Goal: Use online tool/utility: Utilize a website feature to perform a specific function

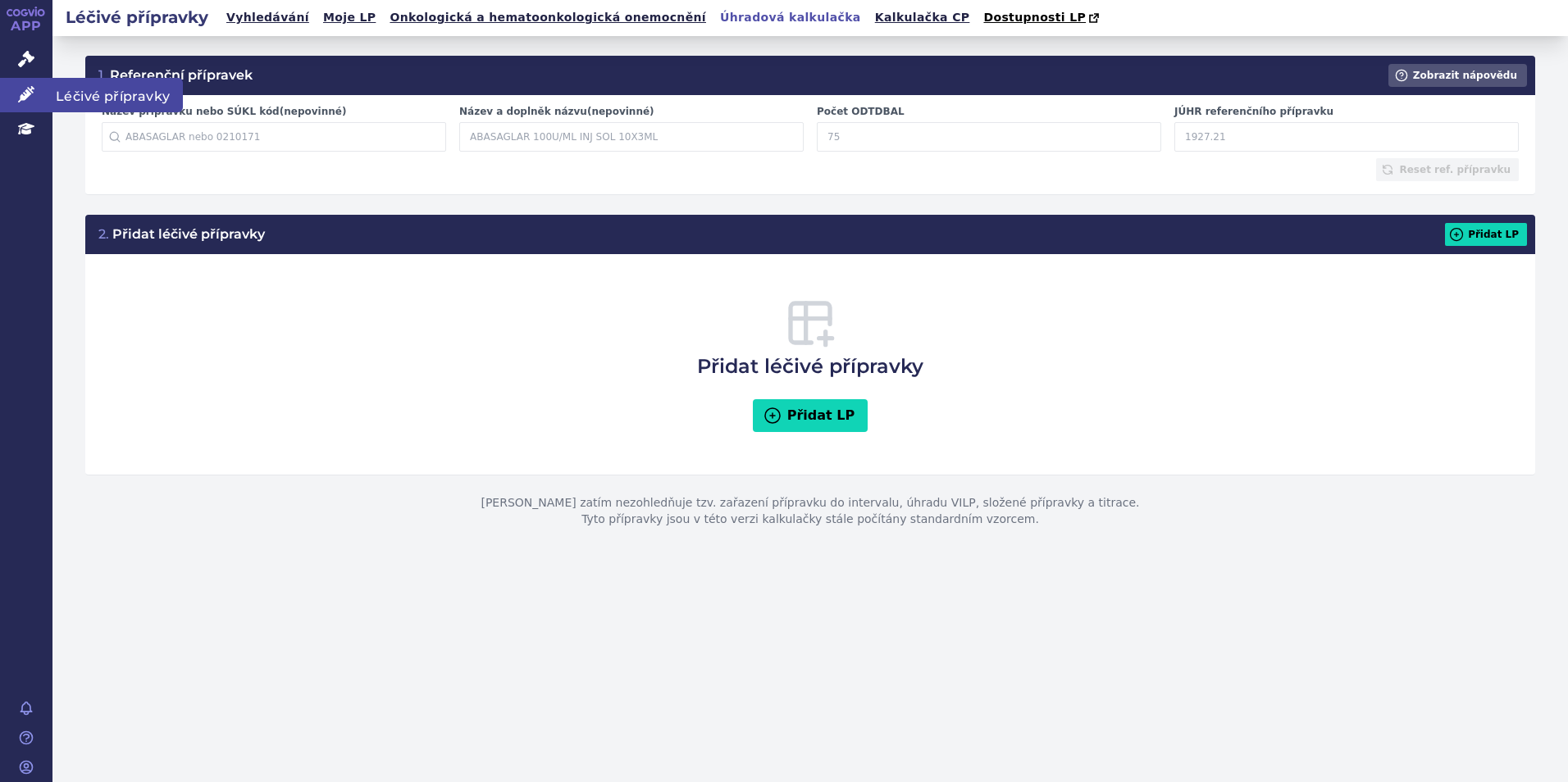
drag, startPoint x: 6, startPoint y: 106, endPoint x: 165, endPoint y: 94, distance: 159.5
click at [6, 106] on link "Léčivé přípravky" at bounding box center [26, 95] width 52 height 35
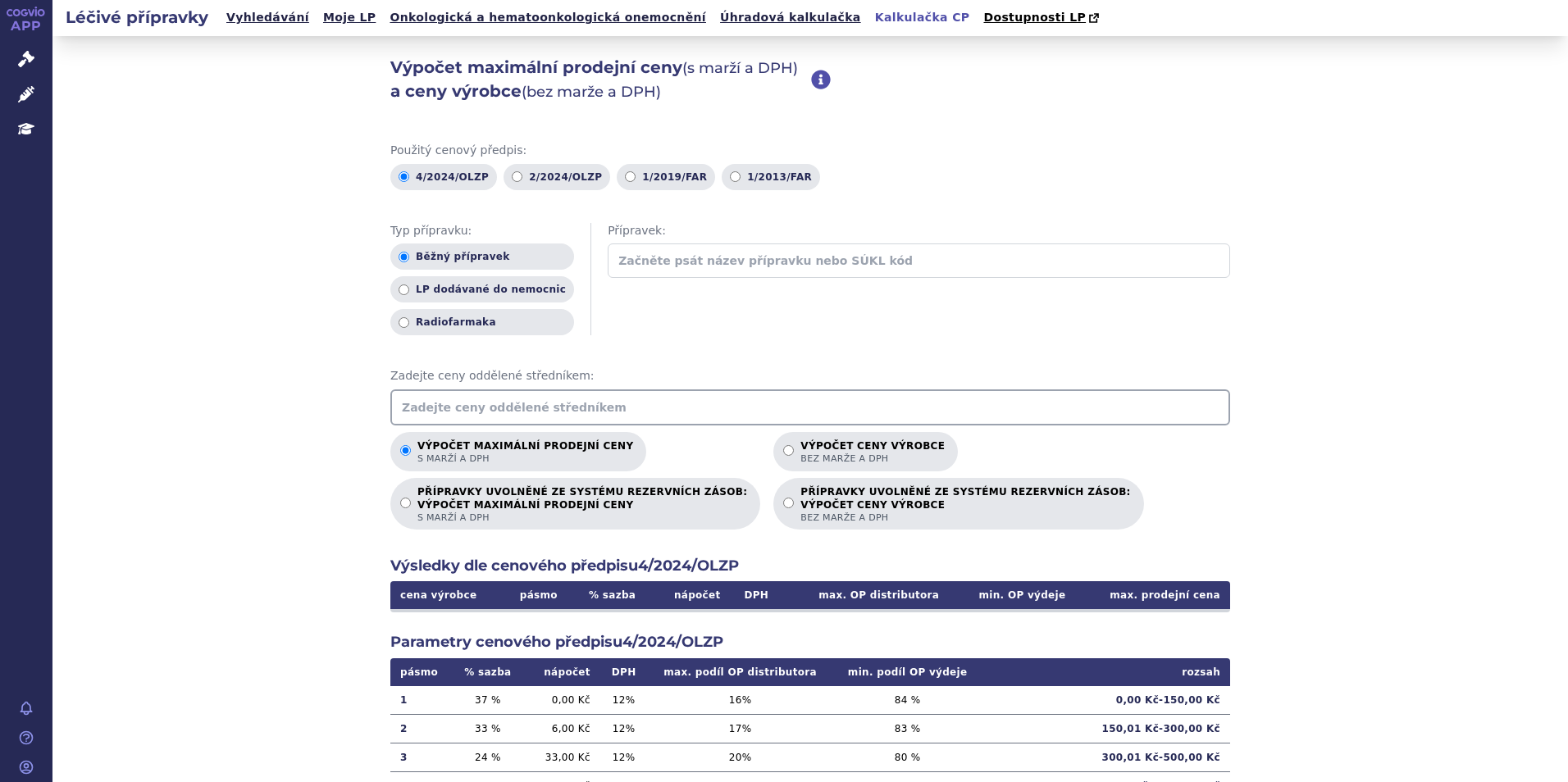
click at [568, 414] on input "text" at bounding box center [810, 407] width 840 height 36
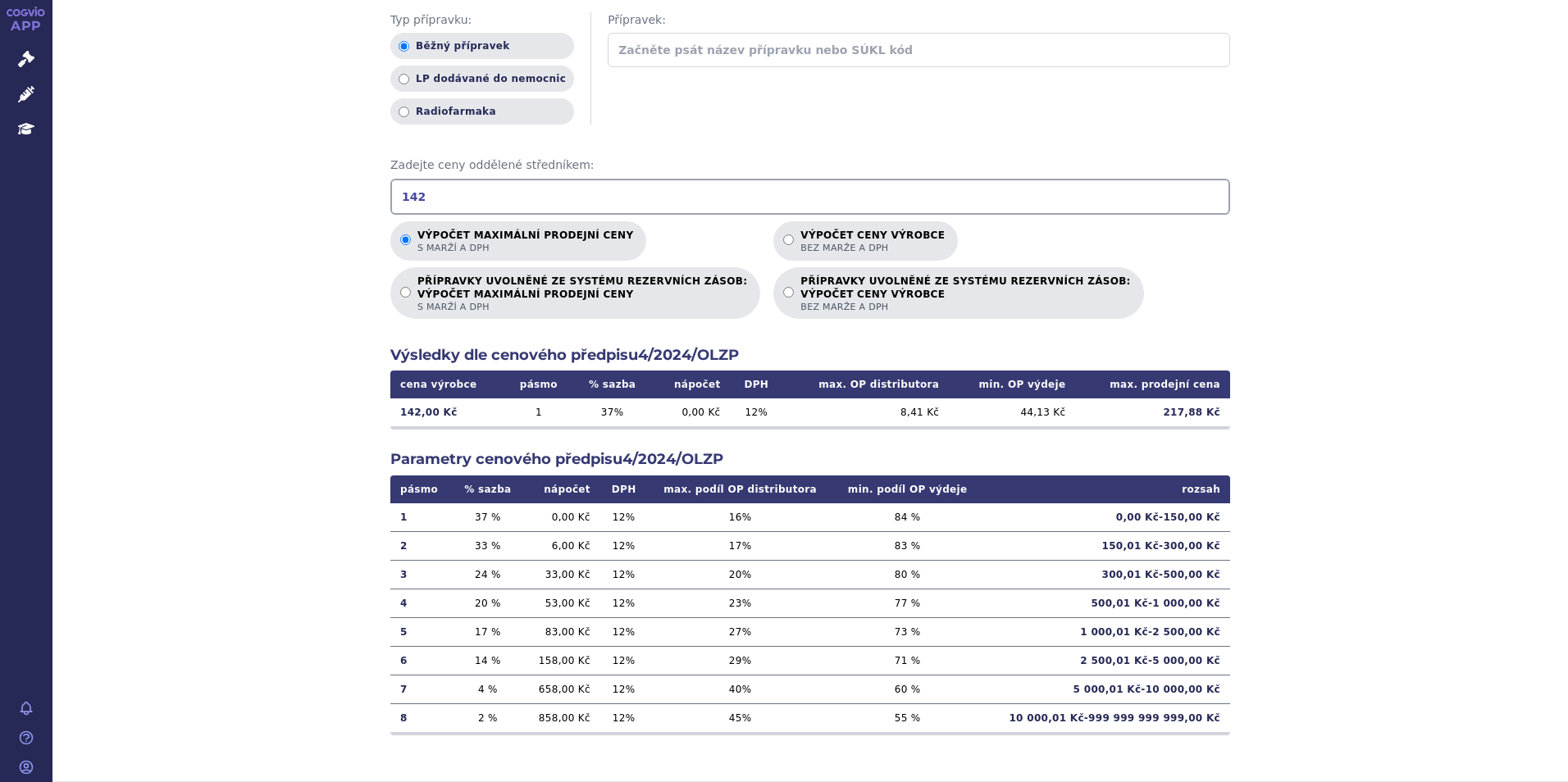
scroll to position [209, 0]
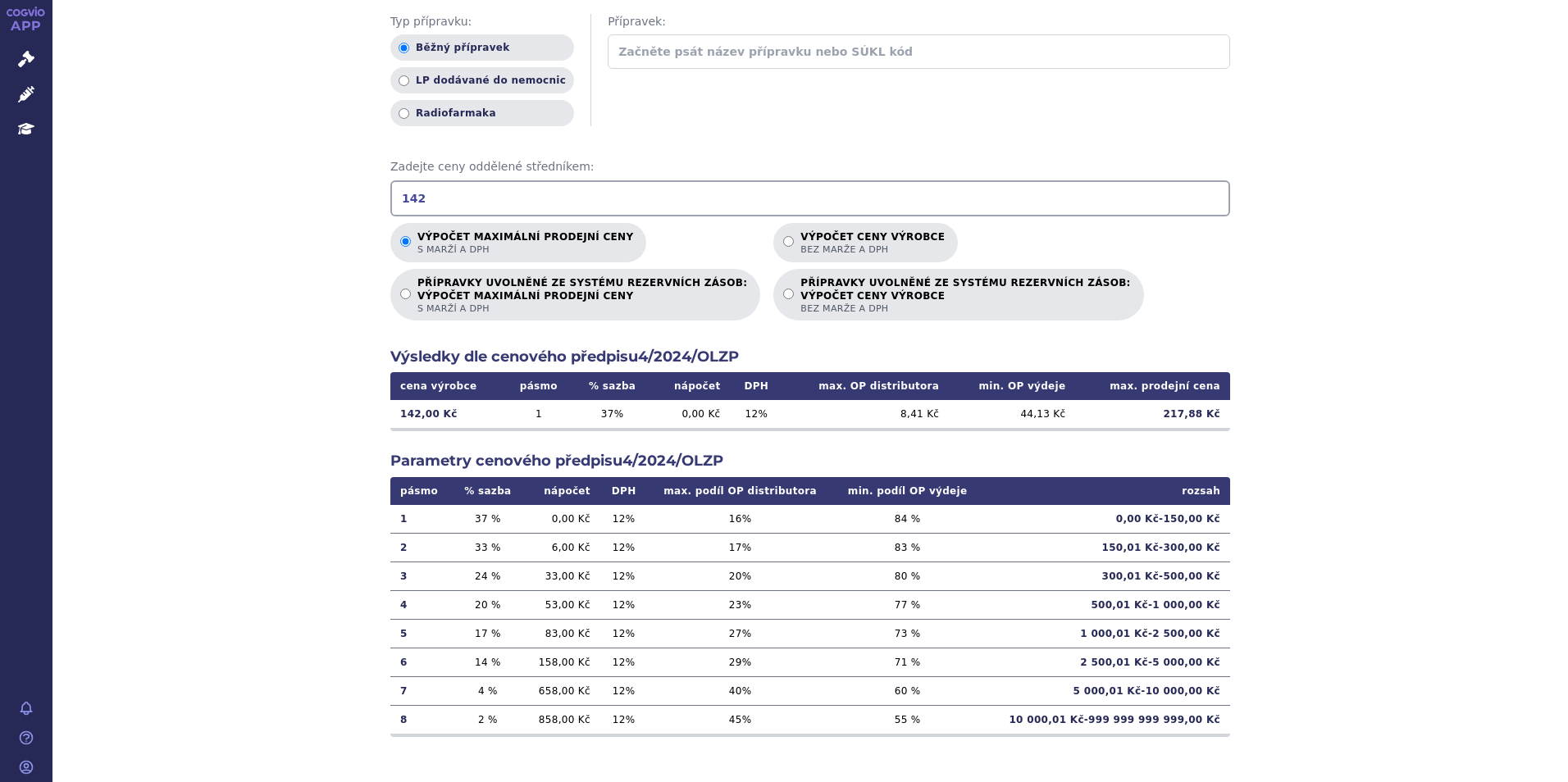
drag, startPoint x: 504, startPoint y: 193, endPoint x: 280, endPoint y: 191, distance: 224.0
click at [280, 191] on div "Výpočet maximální prodejní ceny (s marží a DPH) a ceny výrobce (bez marže a DPH…" at bounding box center [810, 305] width 1516 height 957
drag, startPoint x: 501, startPoint y: 195, endPoint x: 376, endPoint y: 197, distance: 125.0
click at [376, 197] on div "Výpočet maximální prodejní ceny (s marží a DPH) a ceny výrobce (bez marže a DPH…" at bounding box center [810, 305] width 1516 height 957
drag, startPoint x: 418, startPoint y: 194, endPoint x: 509, endPoint y: 208, distance: 92.1
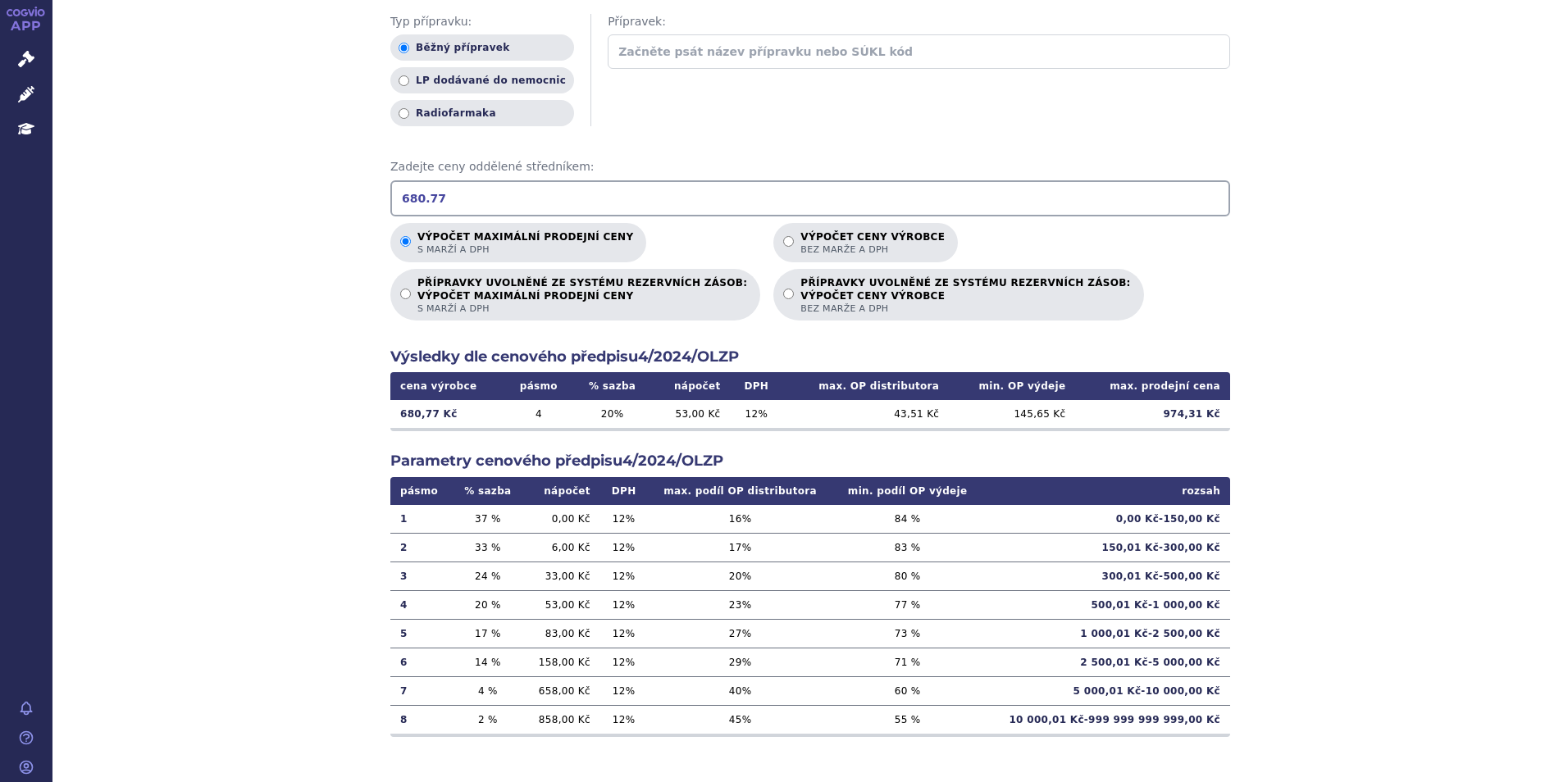
click at [422, 194] on input "680.77" at bounding box center [810, 198] width 840 height 36
type input "680.77"
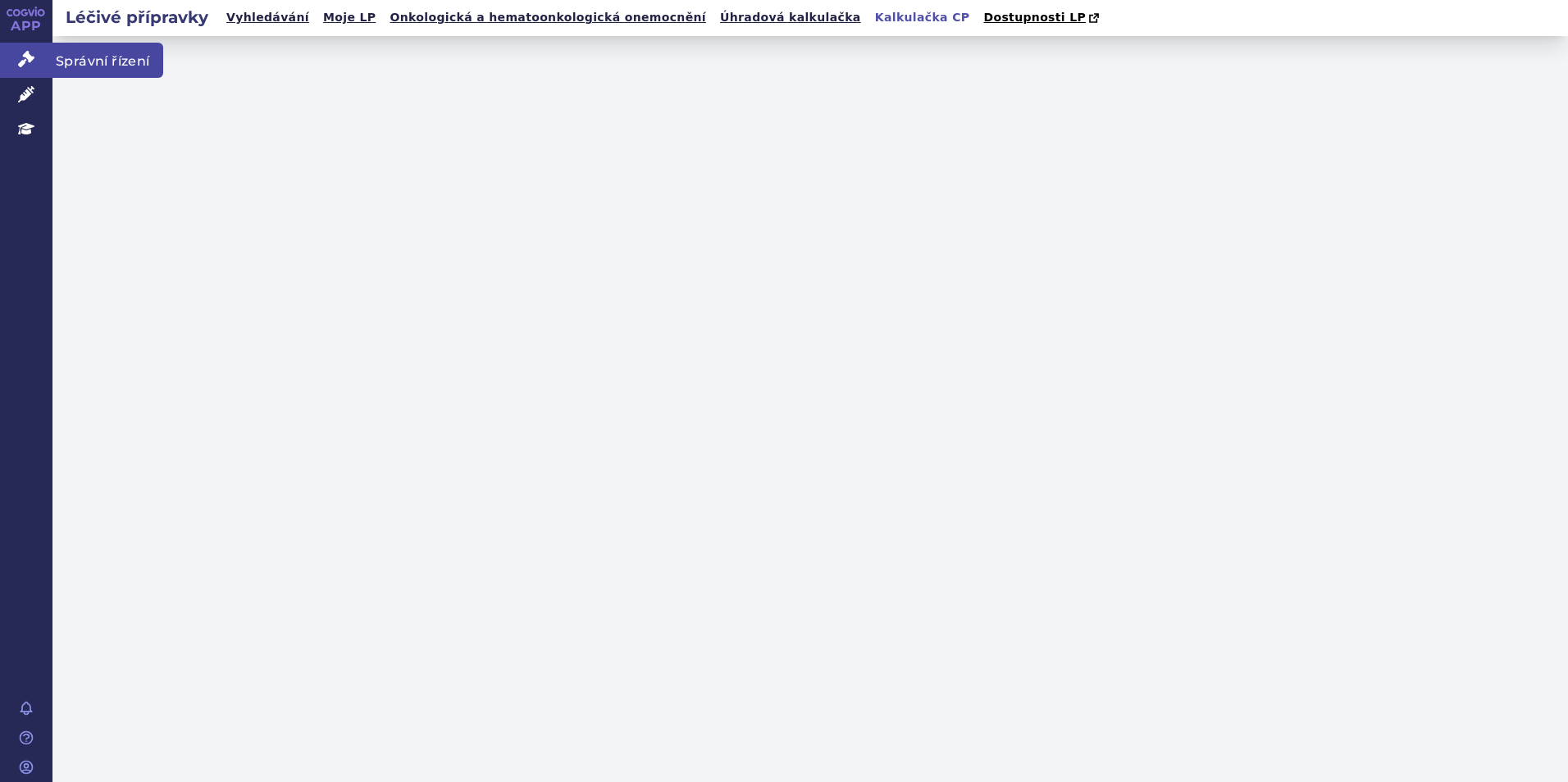
click at [32, 58] on icon at bounding box center [26, 59] width 16 height 16
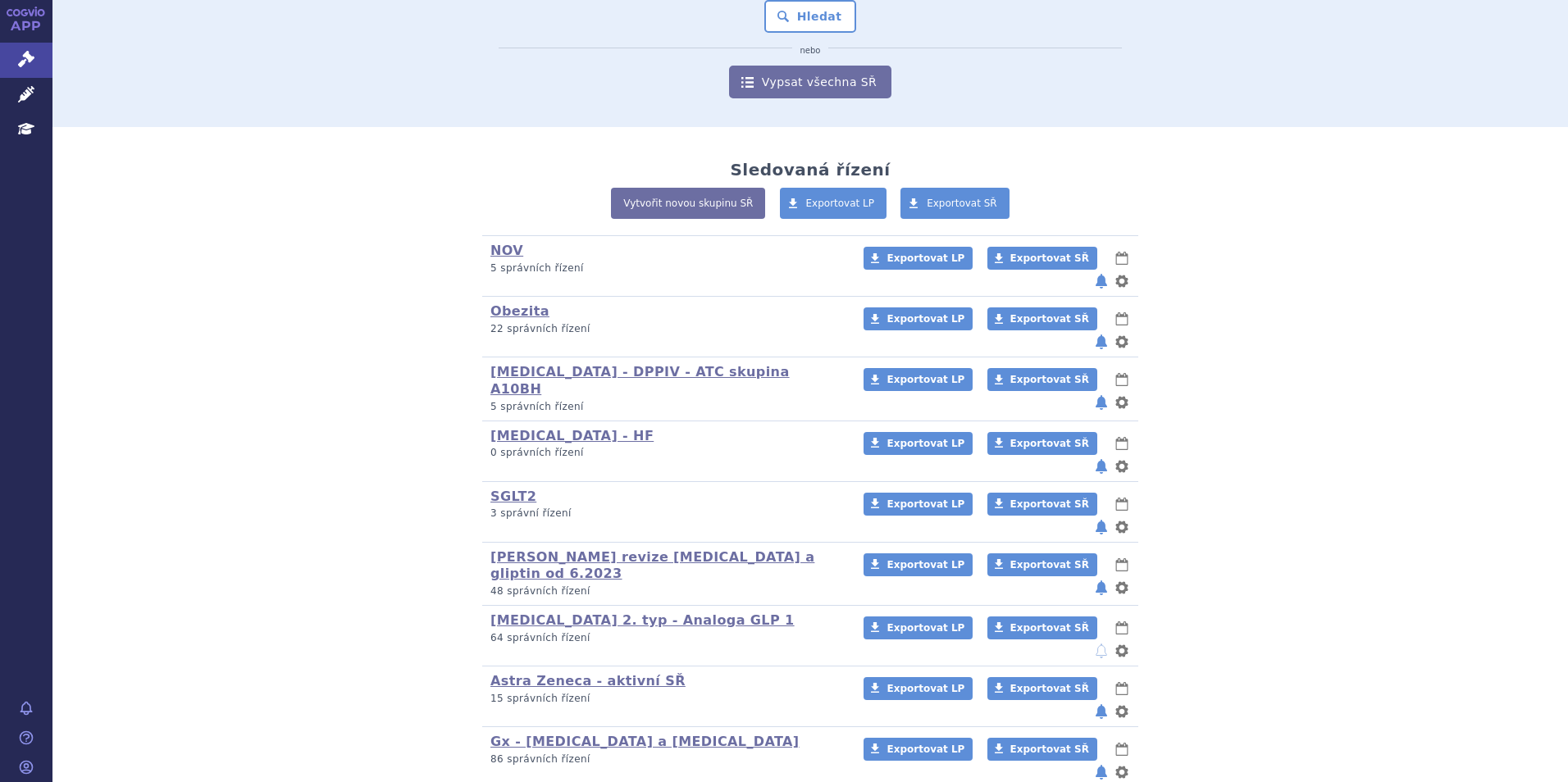
scroll to position [82, 0]
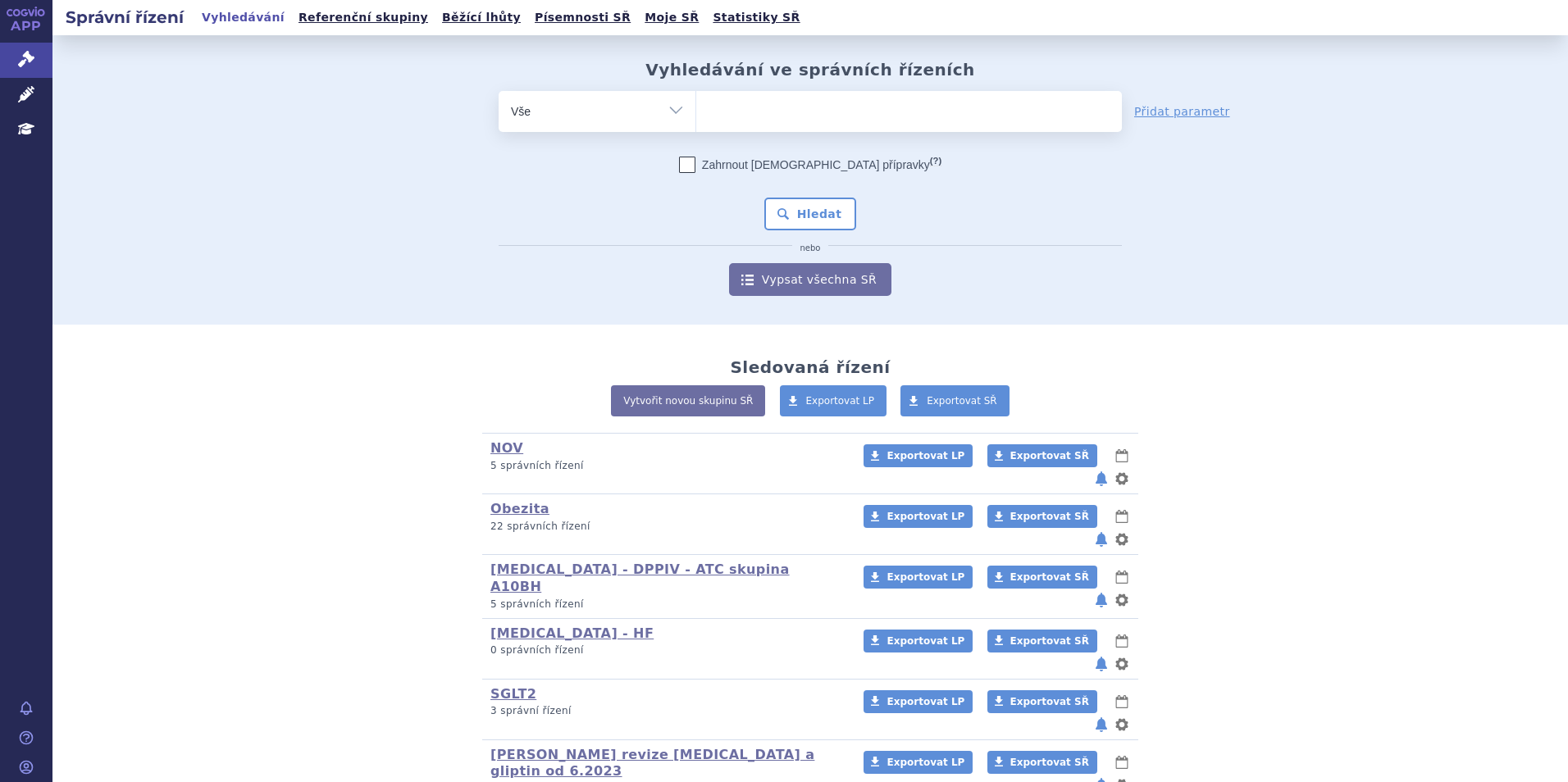
click at [942, 124] on ul at bounding box center [909, 108] width 426 height 35
click at [696, 124] on select at bounding box center [695, 111] width 1 height 41
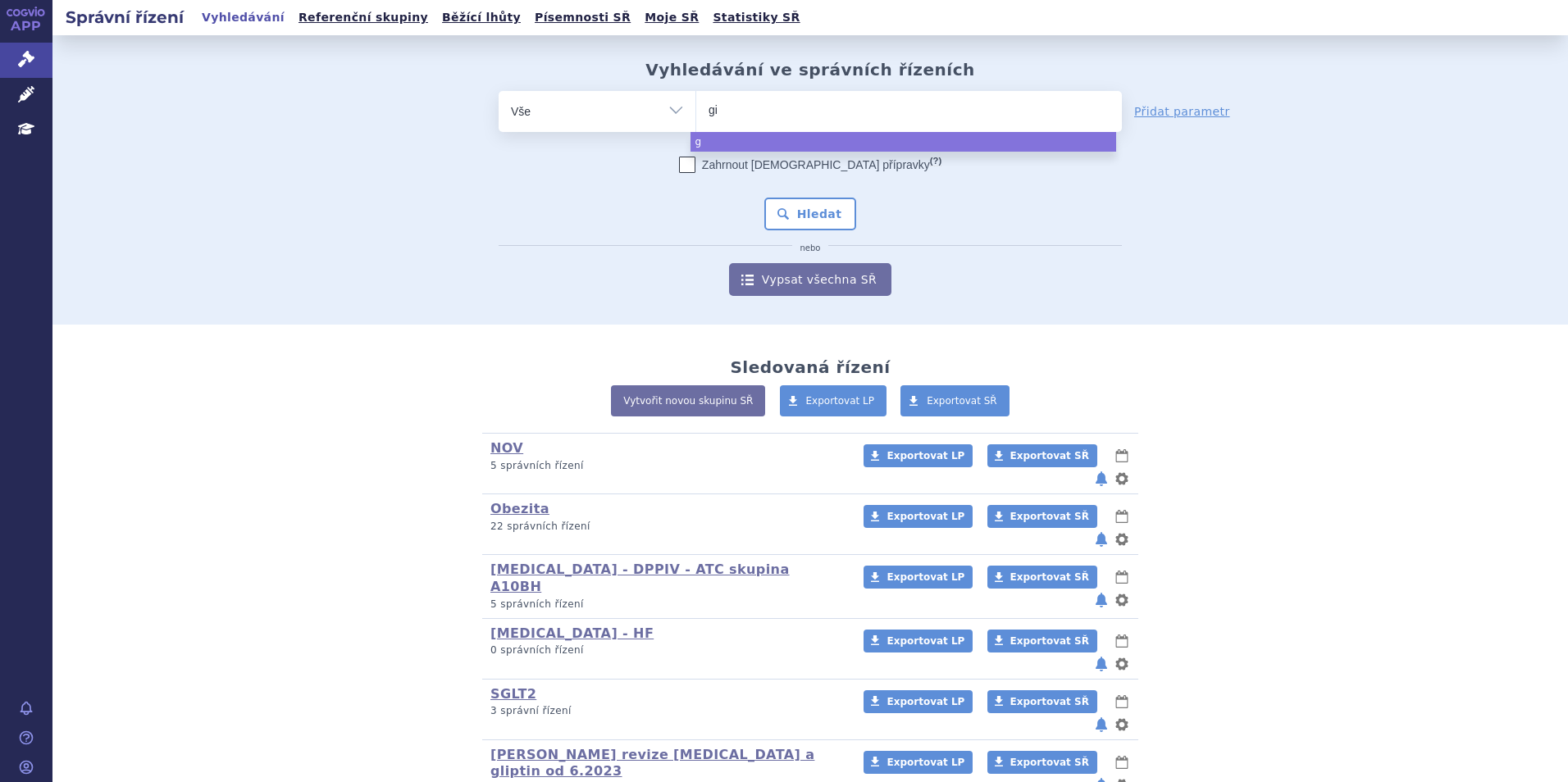
type input "gio"
type input "giotr"
type input "giotri"
type input "[MEDICAL_DATA]"
select select "[MEDICAL_DATA]"
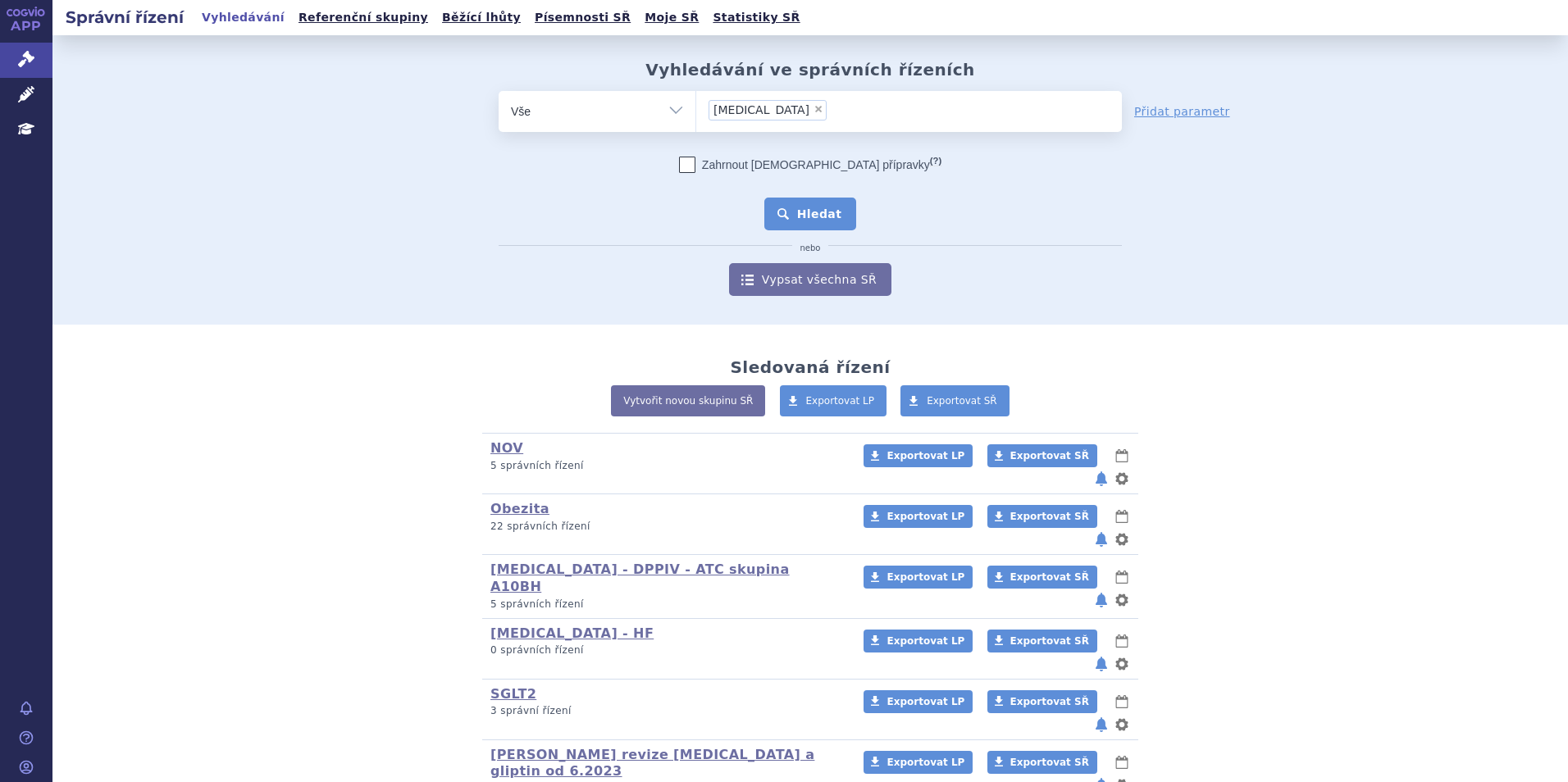
click at [833, 212] on button "Hledat" at bounding box center [811, 214] width 92 height 33
